Goal: Find specific page/section: Find specific page/section

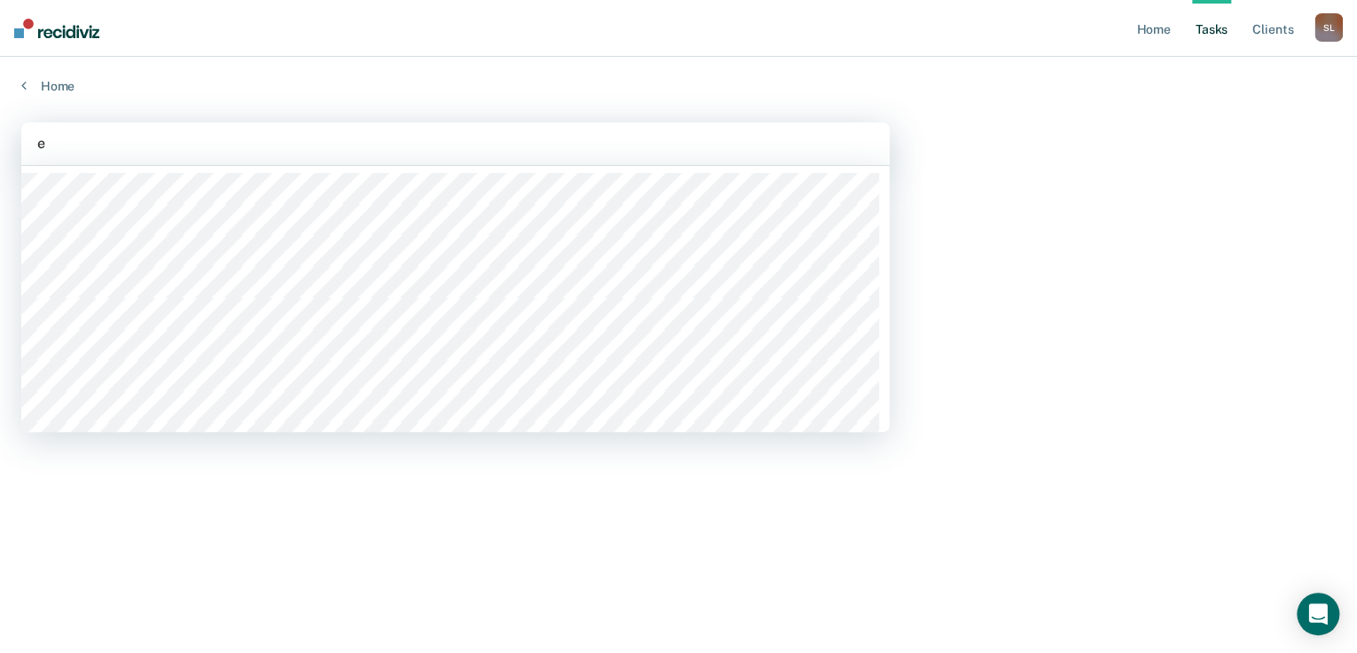
type input "ed"
